Goal: Information Seeking & Learning: Learn about a topic

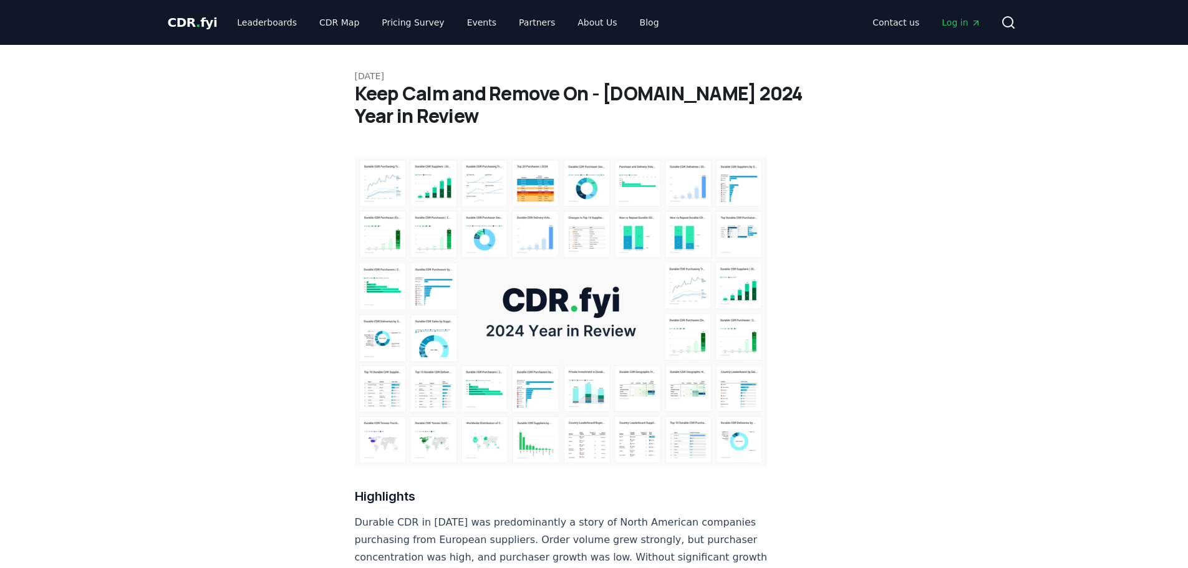
drag, startPoint x: 207, startPoint y: 491, endPoint x: 274, endPoint y: 214, distance: 285.0
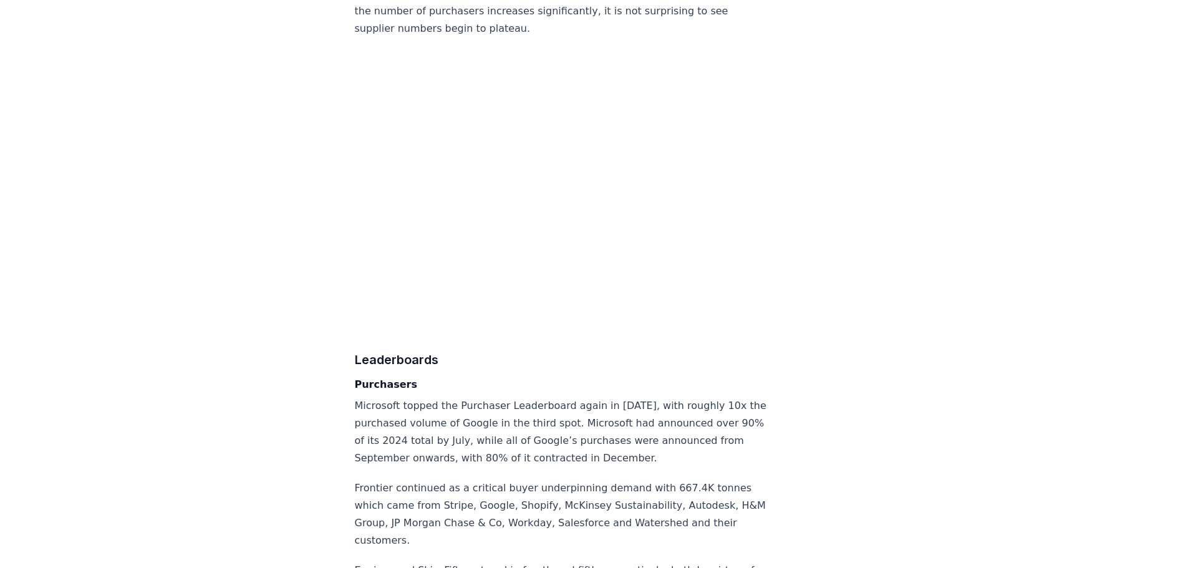
scroll to position [6920, 0]
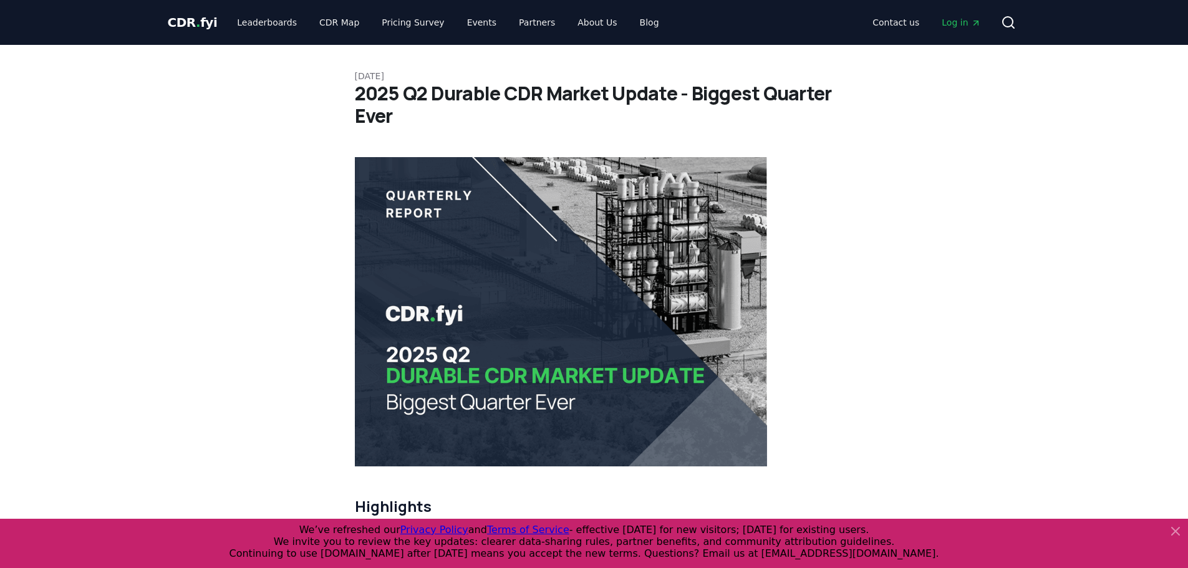
scroll to position [7982, 0]
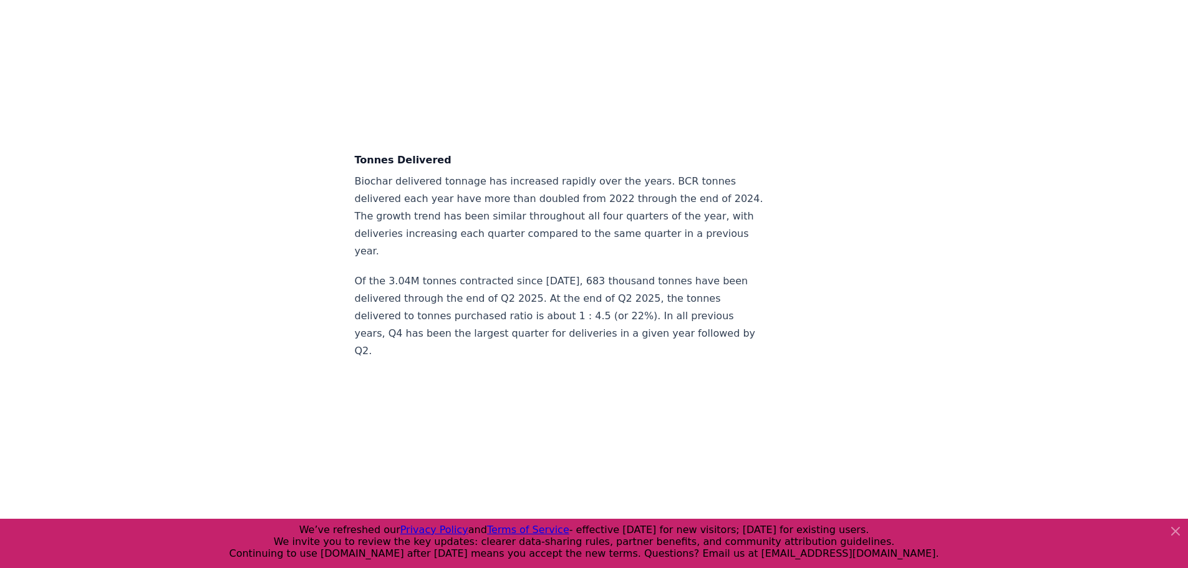
scroll to position [3804, 0]
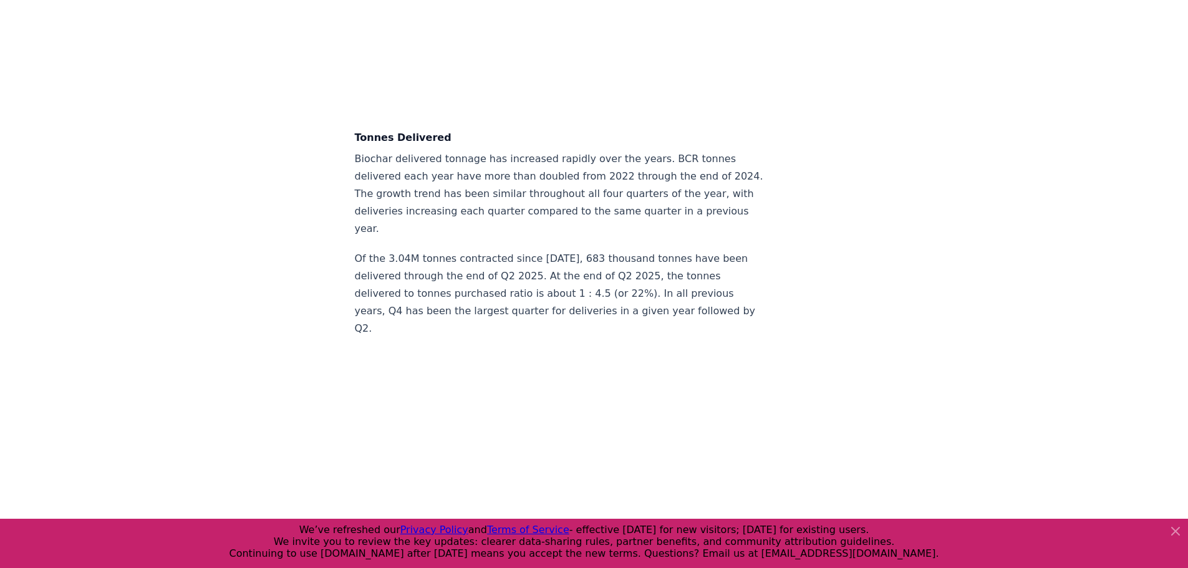
click at [948, 433] on icon at bounding box center [1175, 531] width 15 height 15
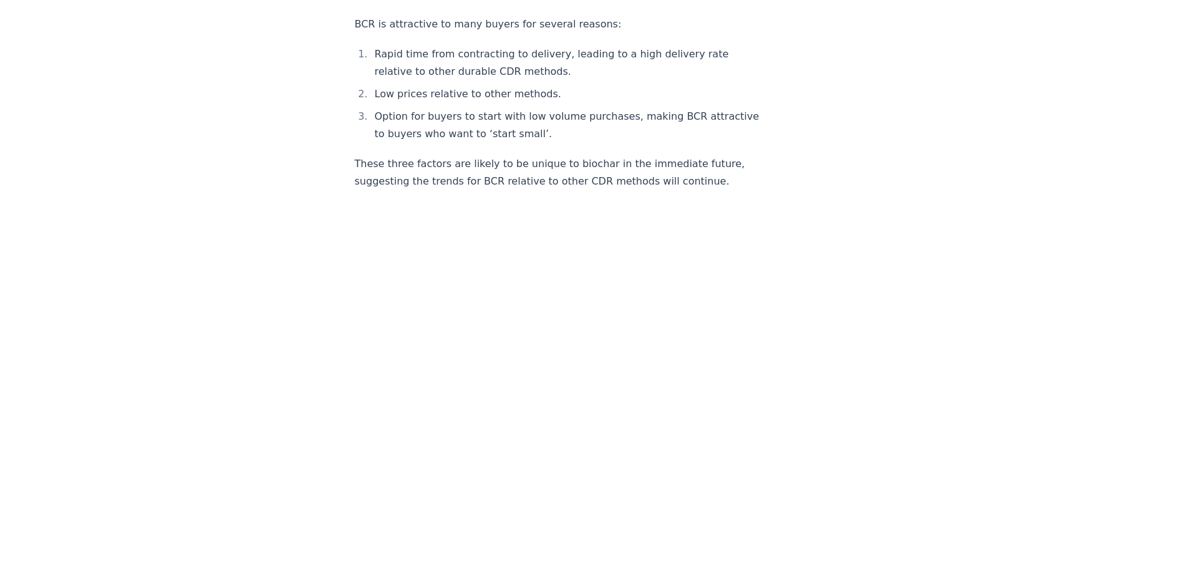
scroll to position [0, 0]
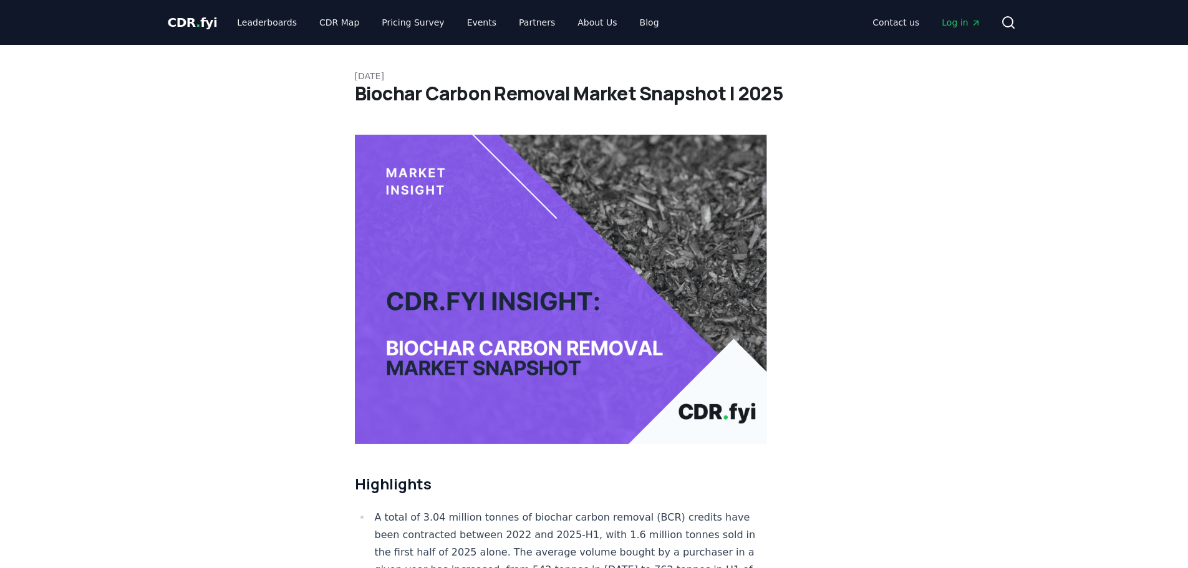
drag, startPoint x: 887, startPoint y: 489, endPoint x: 874, endPoint y: 200, distance: 289.6
click at [327, 18] on link "CDR Map" at bounding box center [339, 22] width 60 height 22
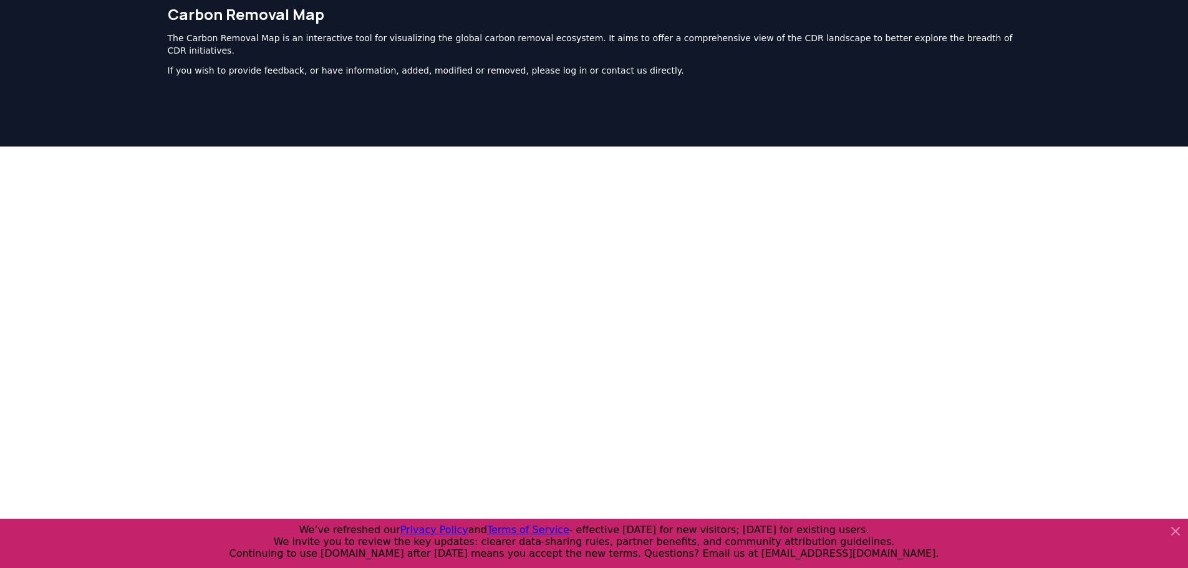
scroll to position [72, 0]
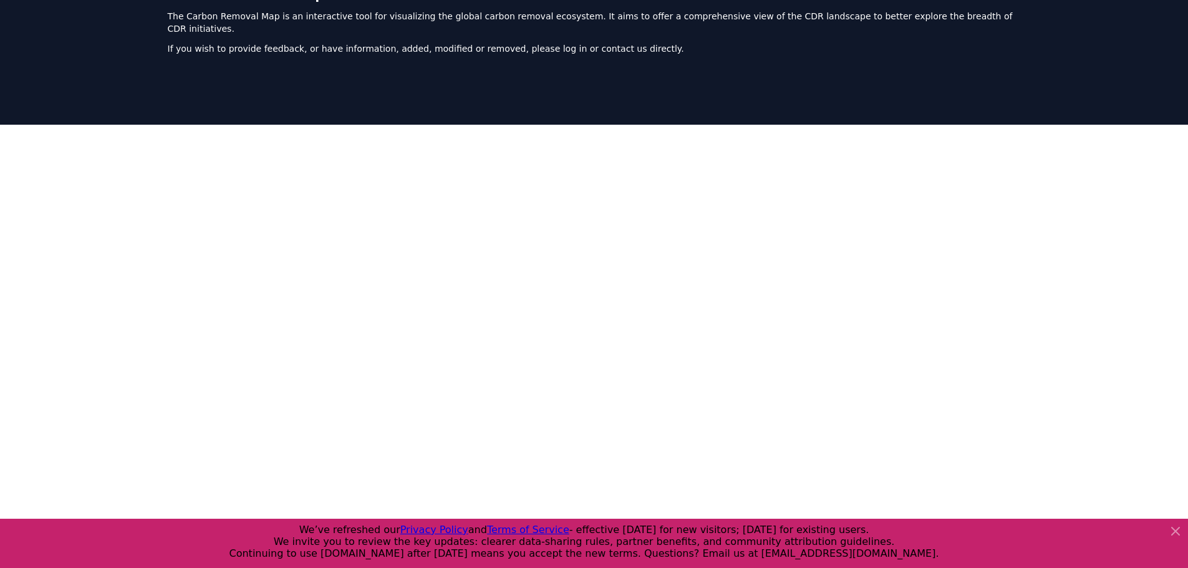
click at [948, 433] on icon at bounding box center [1175, 531] width 15 height 15
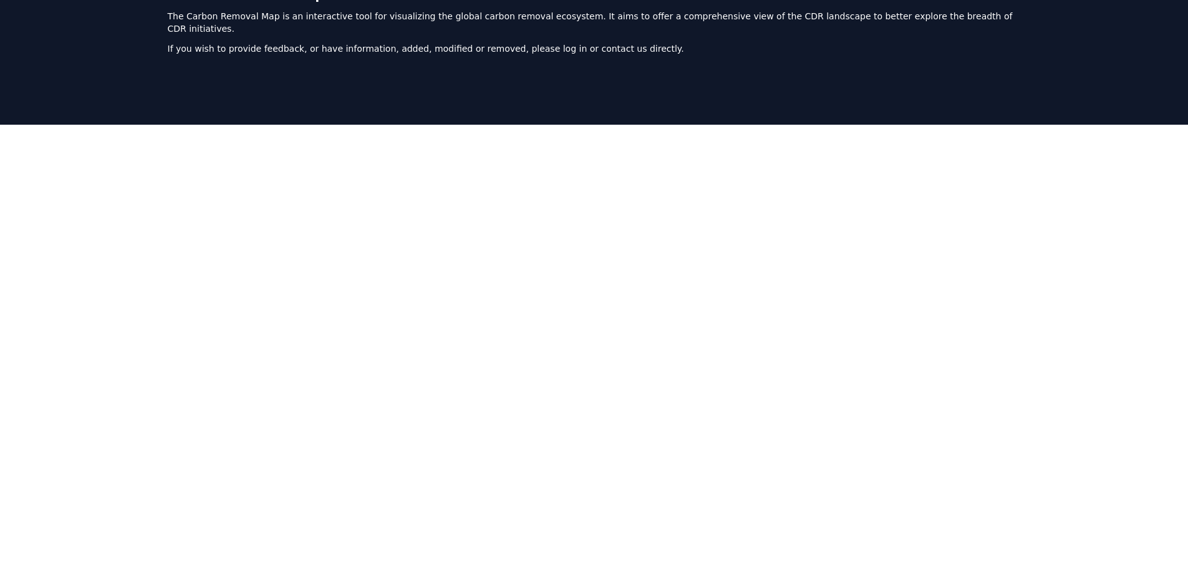
click at [501, 58] on div "Carbon Removal Map The Carbon Removal Map is an interactive tool for visualizin…" at bounding box center [594, 24] width 873 height 102
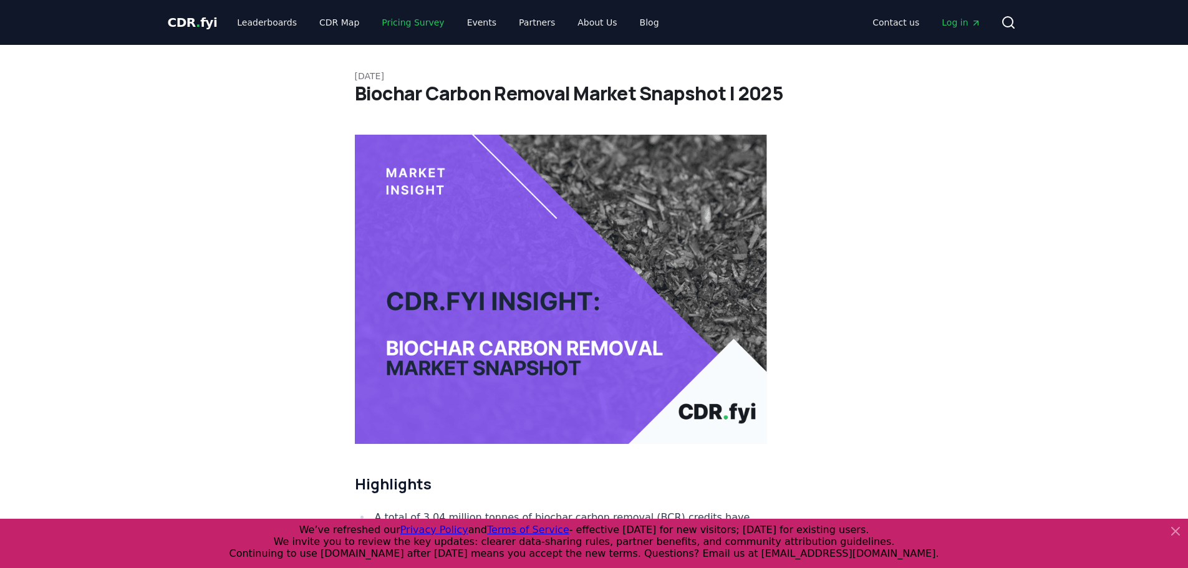
click at [413, 27] on link "Pricing Survey" at bounding box center [413, 22] width 82 height 22
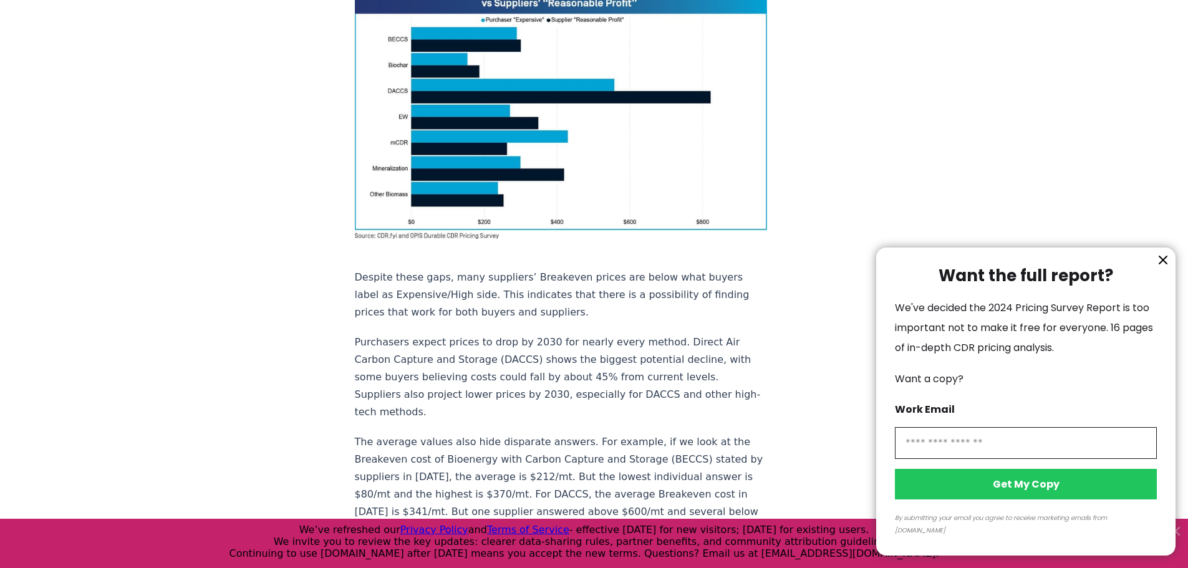
scroll to position [1123, 0]
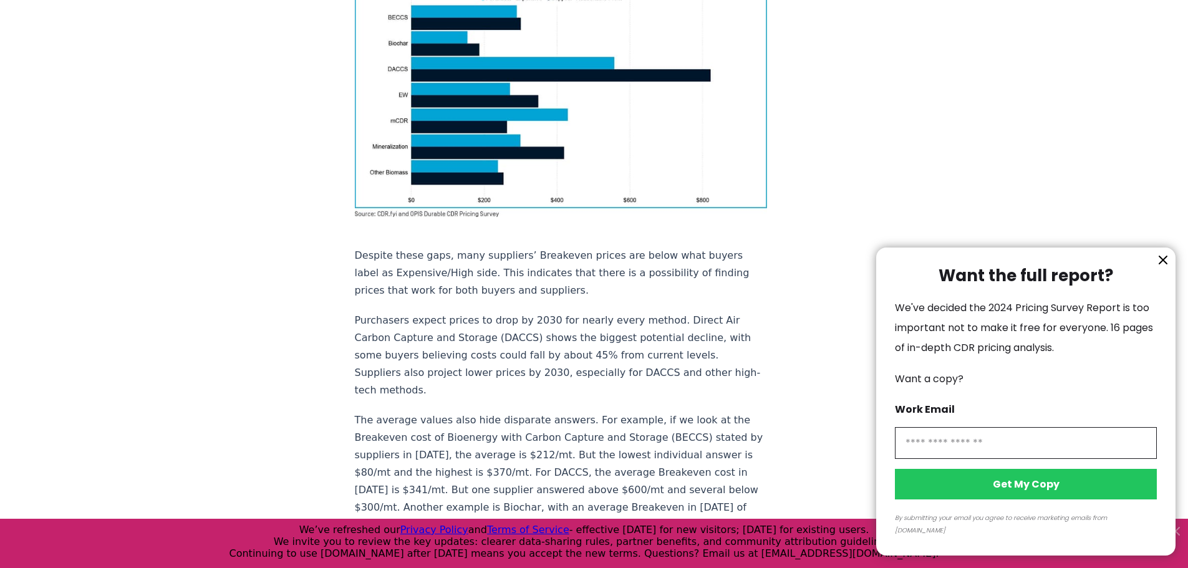
click at [948, 269] on button "information" at bounding box center [1163, 260] width 19 height 19
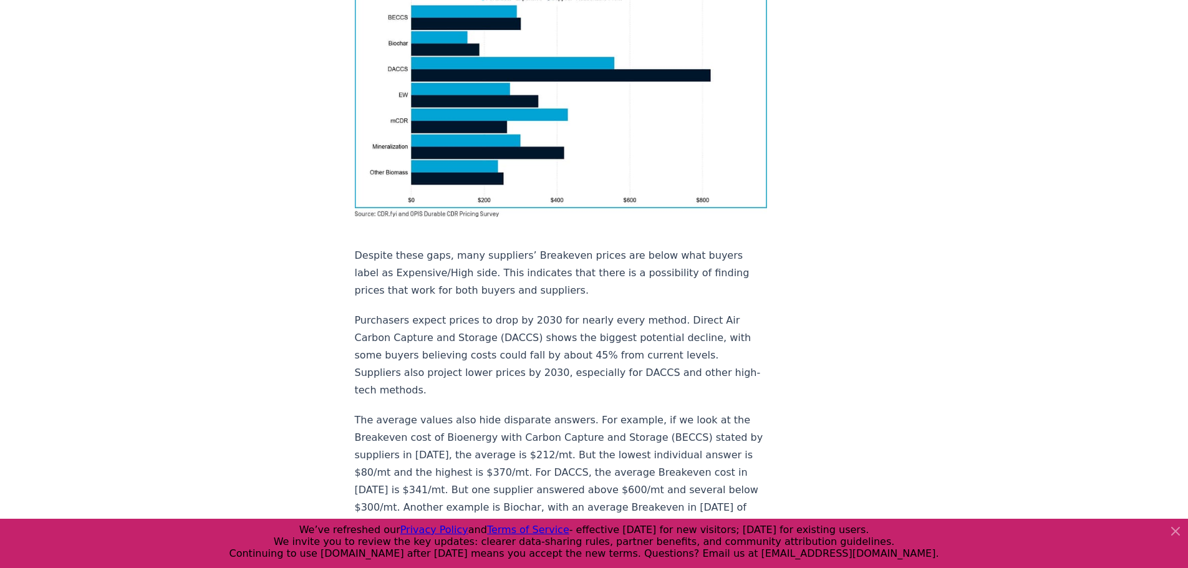
click at [948, 433] on icon at bounding box center [1175, 531] width 7 height 7
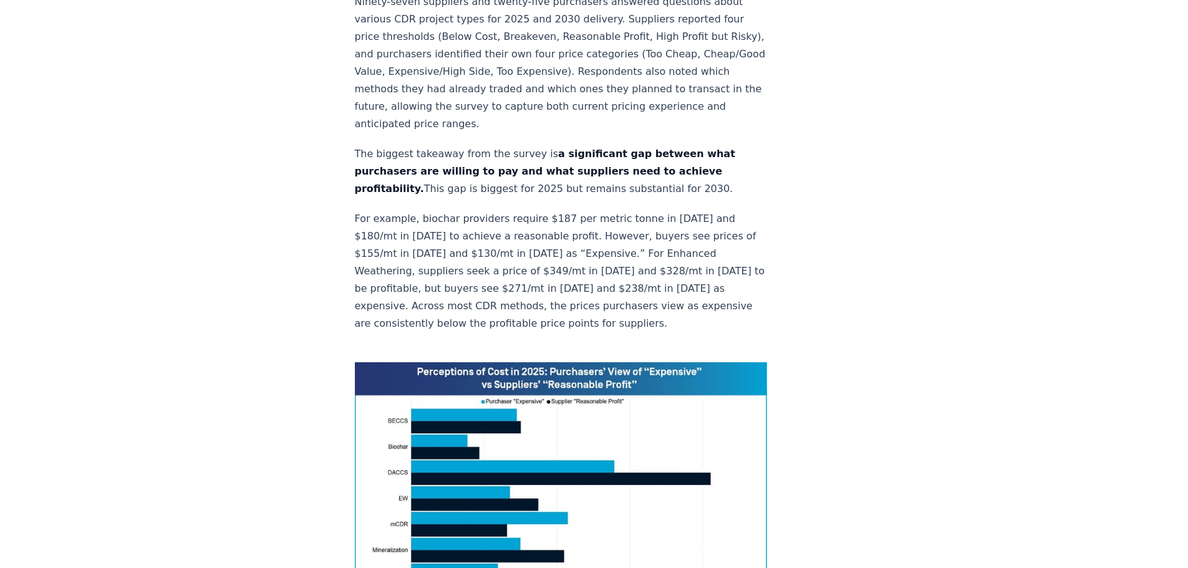
scroll to position [0, 0]
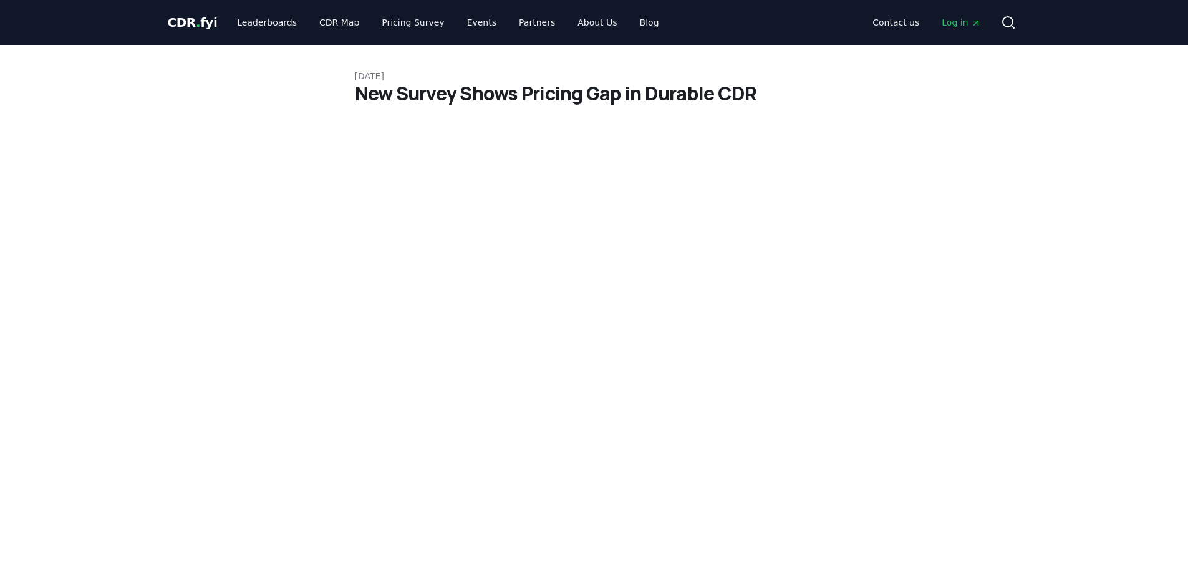
drag, startPoint x: 268, startPoint y: 300, endPoint x: 279, endPoint y: 88, distance: 212.3
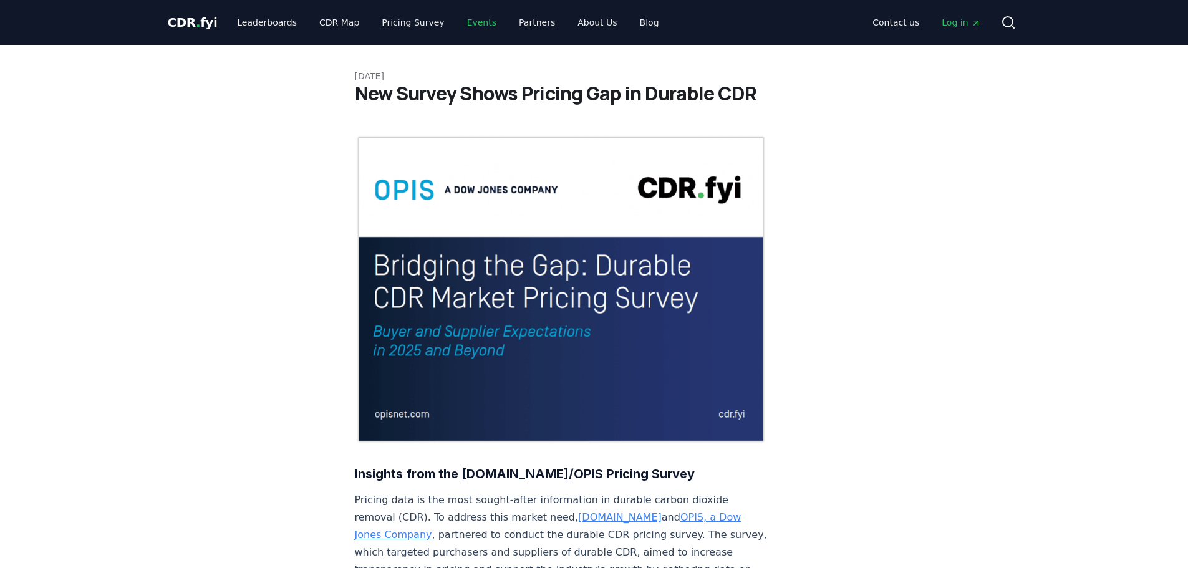
click at [463, 19] on link "Events" at bounding box center [481, 22] width 49 height 22
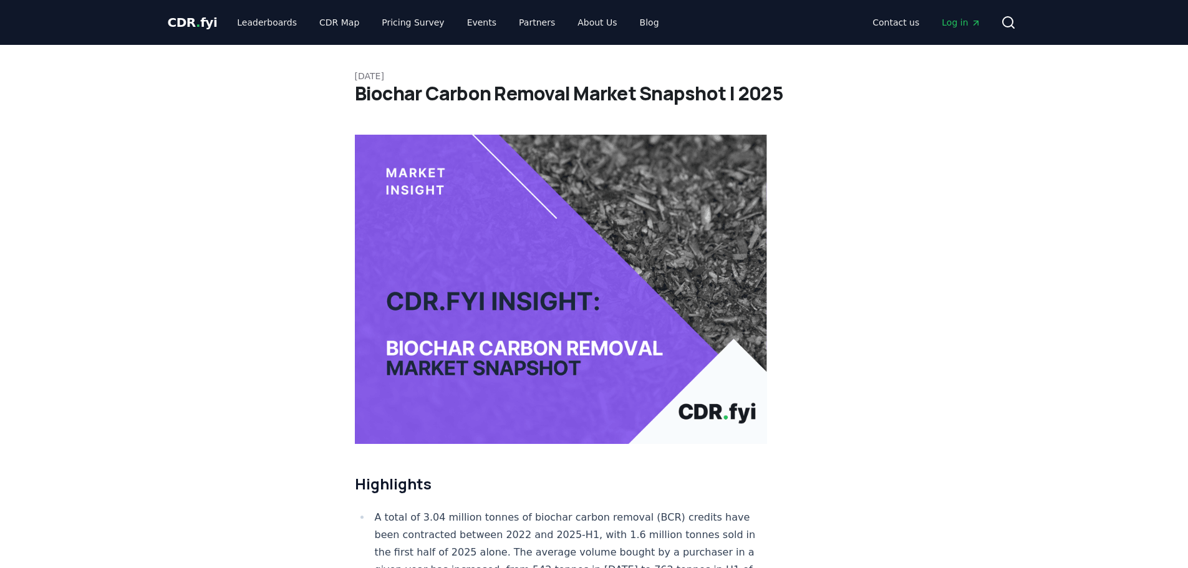
drag, startPoint x: 223, startPoint y: 340, endPoint x: 198, endPoint y: 74, distance: 267.5
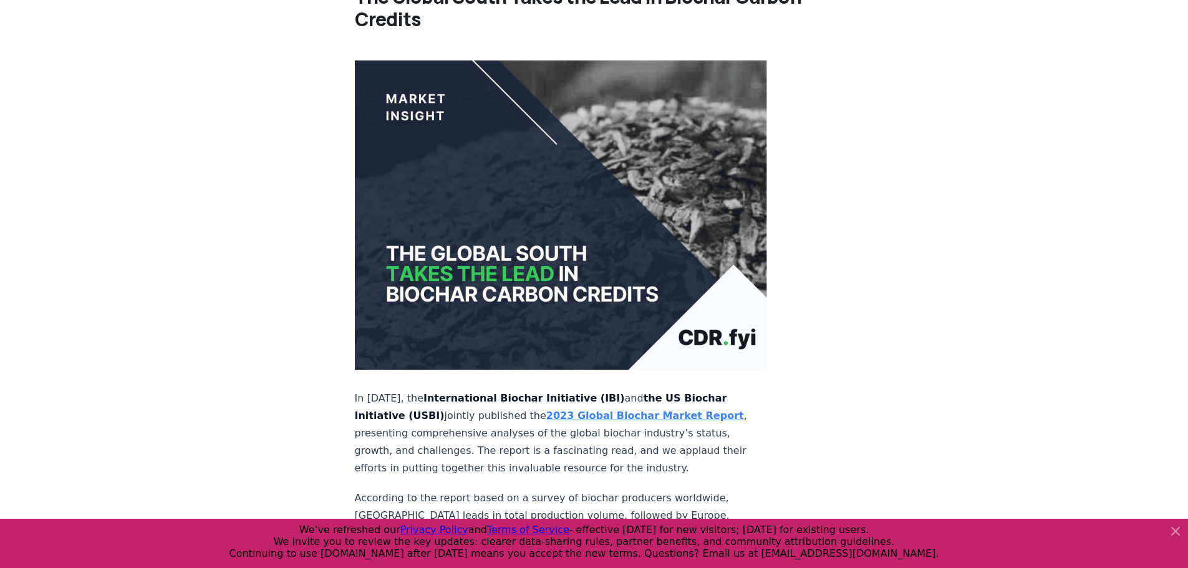
scroll to position [187, 0]
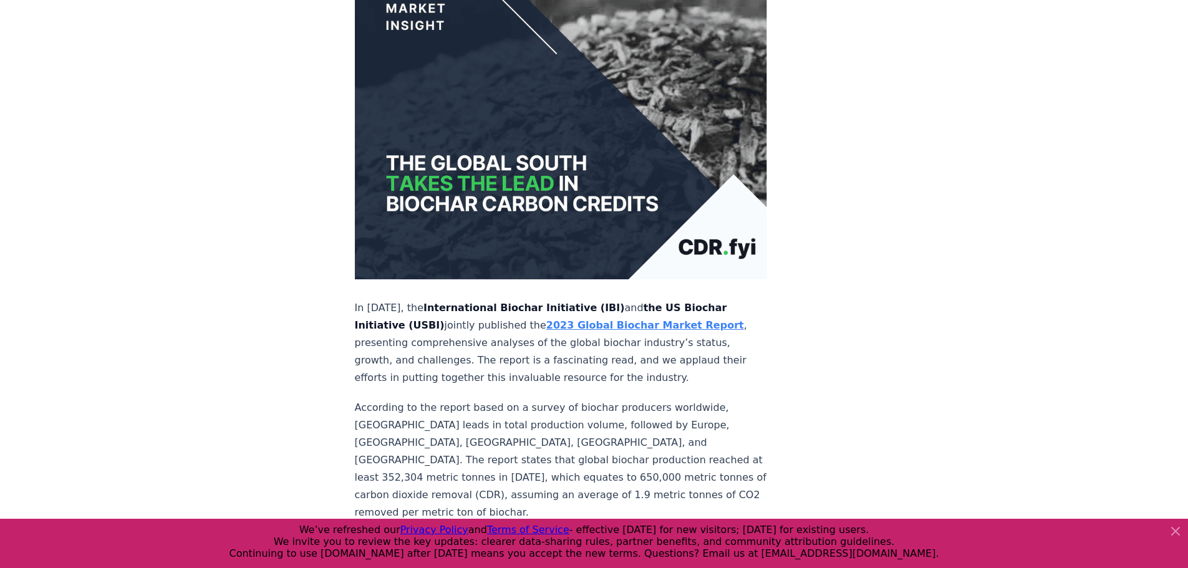
click at [1177, 527] on icon at bounding box center [1175, 531] width 15 height 15
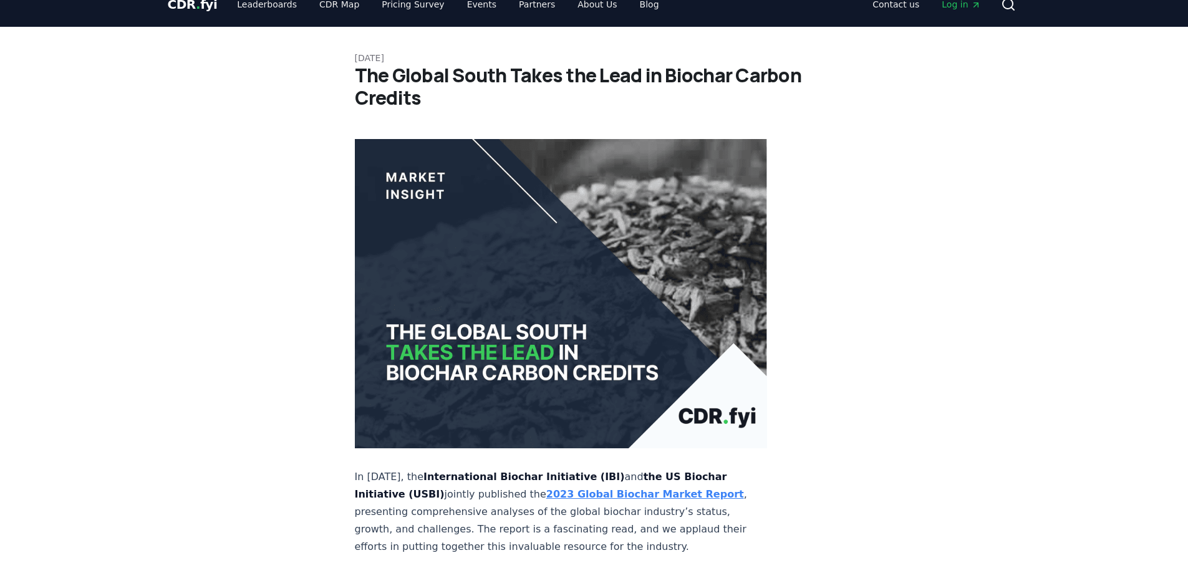
scroll to position [0, 0]
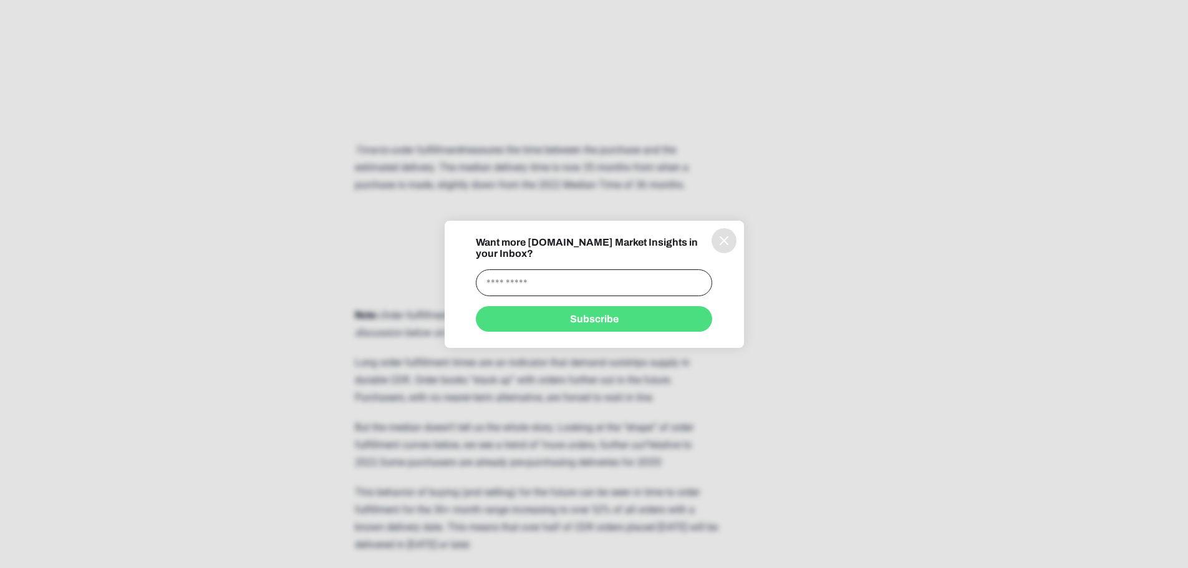
scroll to position [2557, 0]
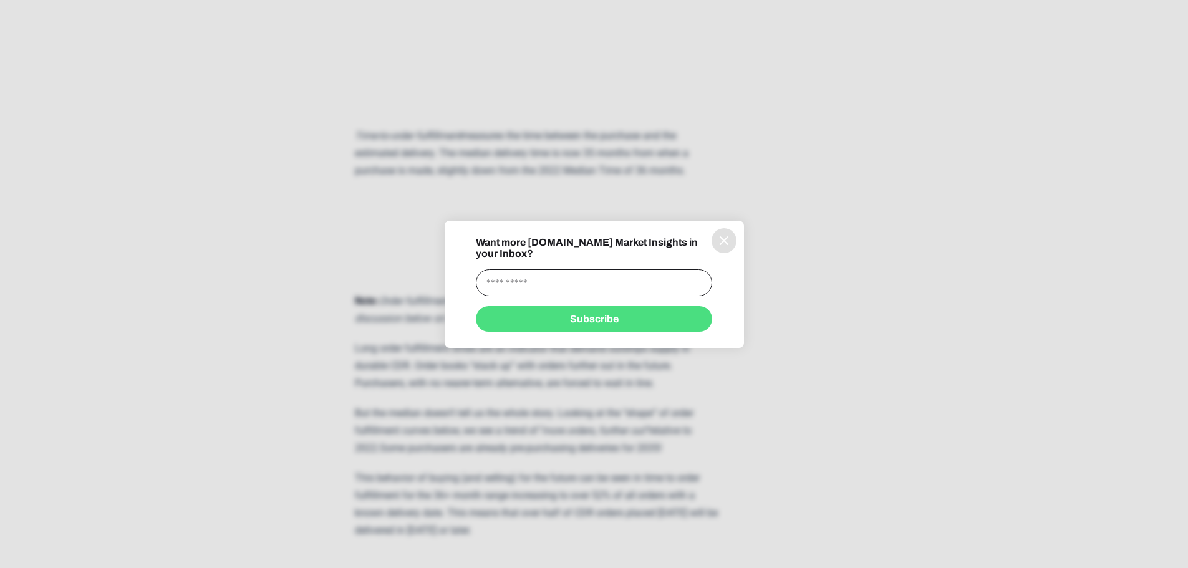
click at [725, 248] on icon "information" at bounding box center [724, 240] width 15 height 15
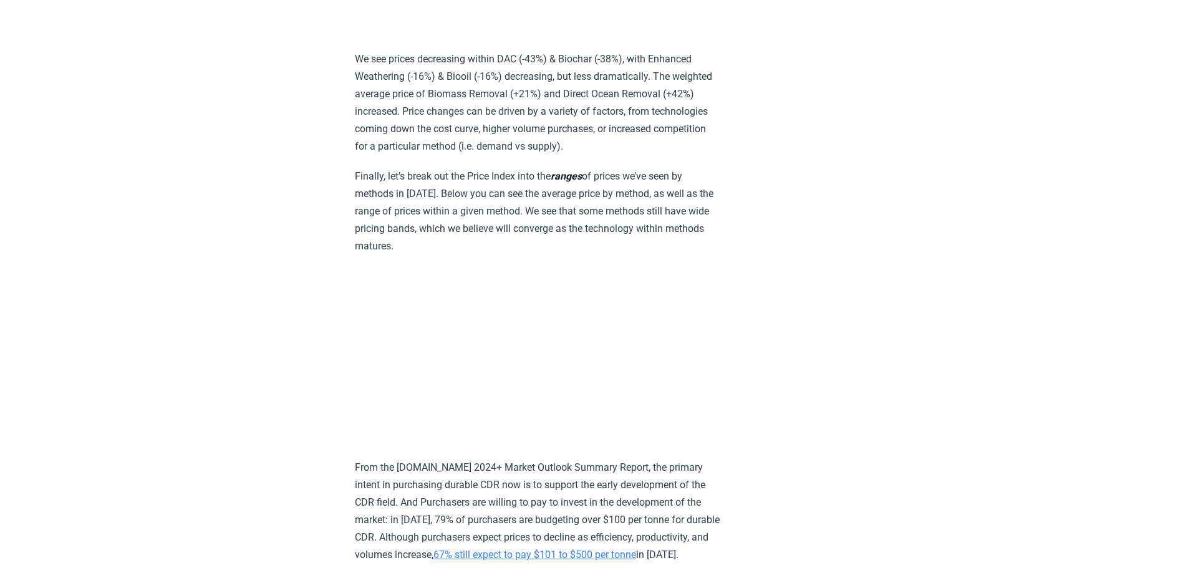
scroll to position [7359, 0]
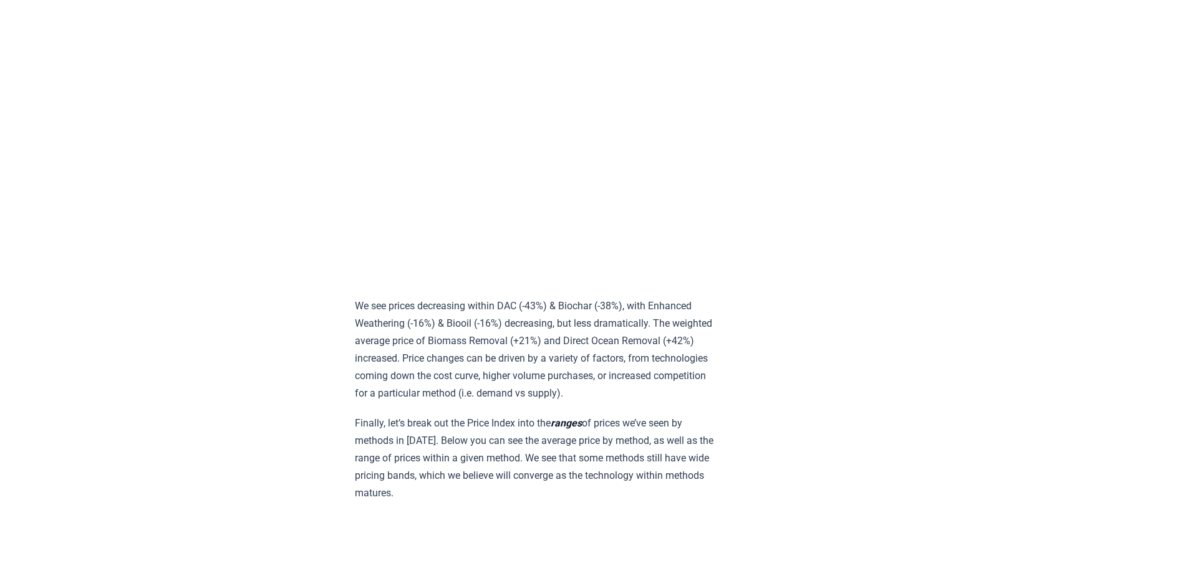
scroll to position [7109, 0]
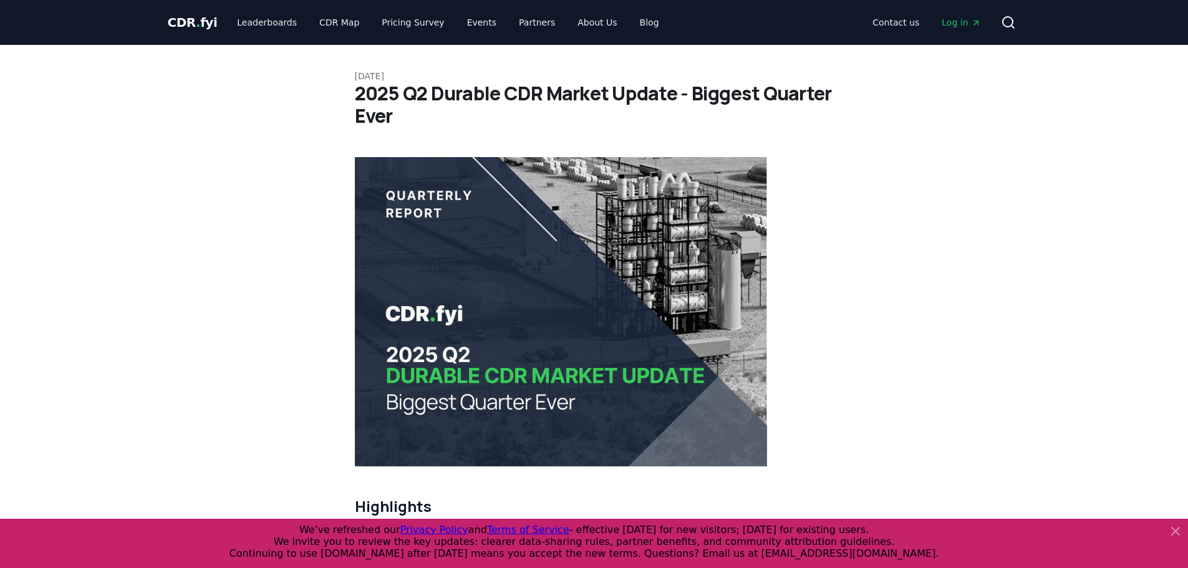
scroll to position [7982, 0]
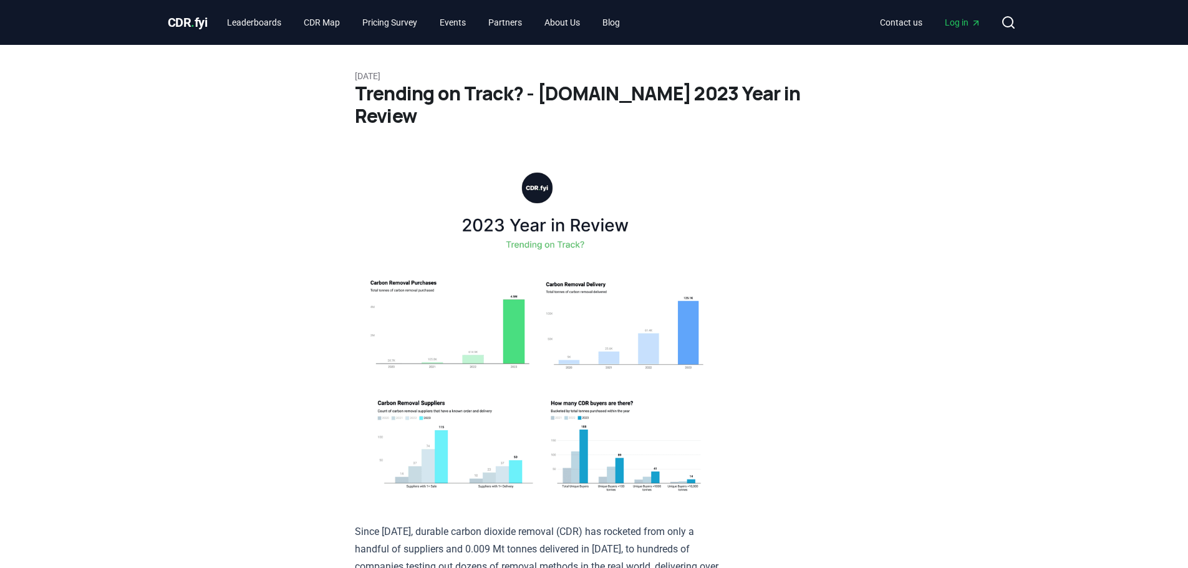
scroll to position [7109, 0]
